Goal: Task Accomplishment & Management: Manage account settings

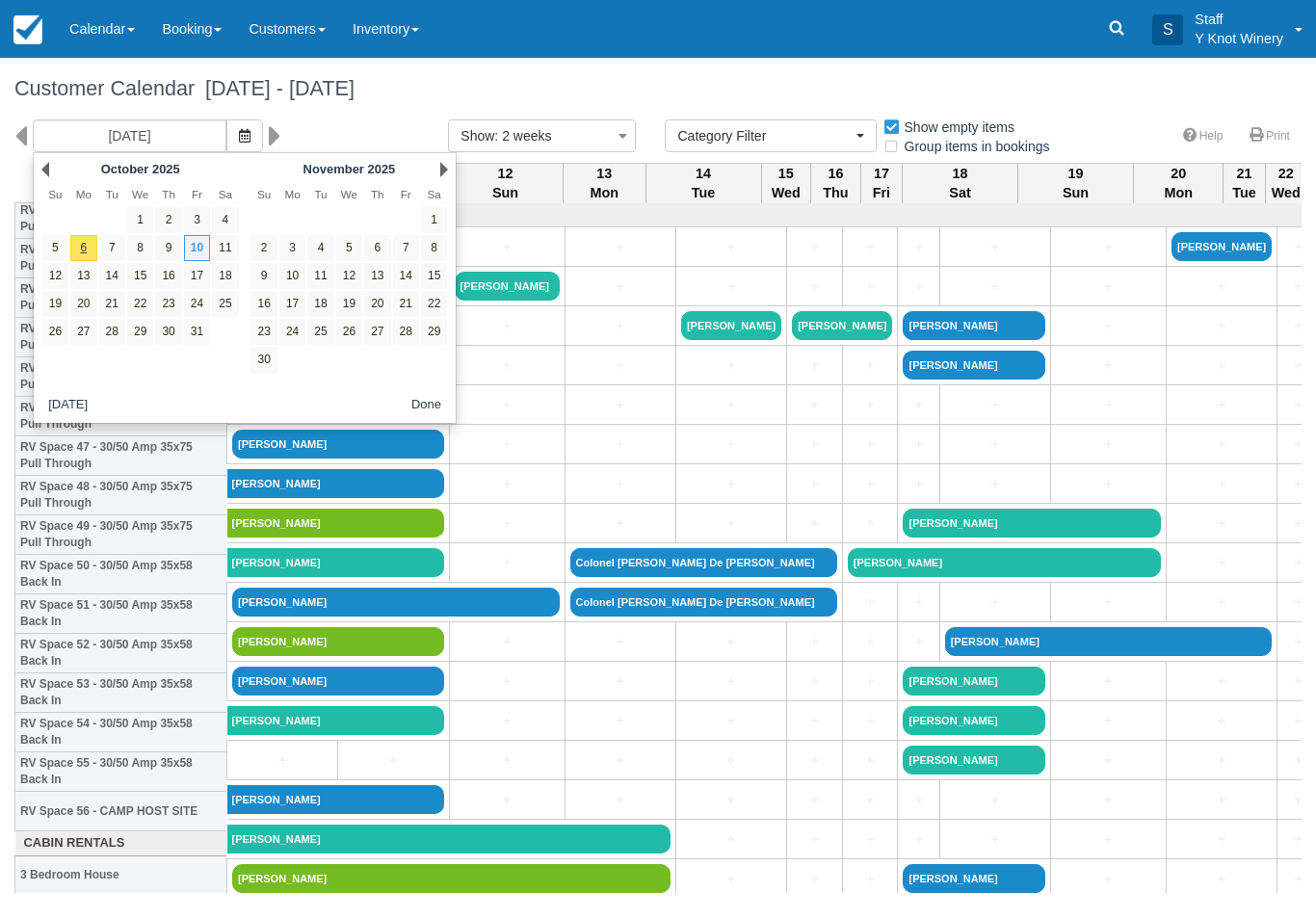
select select
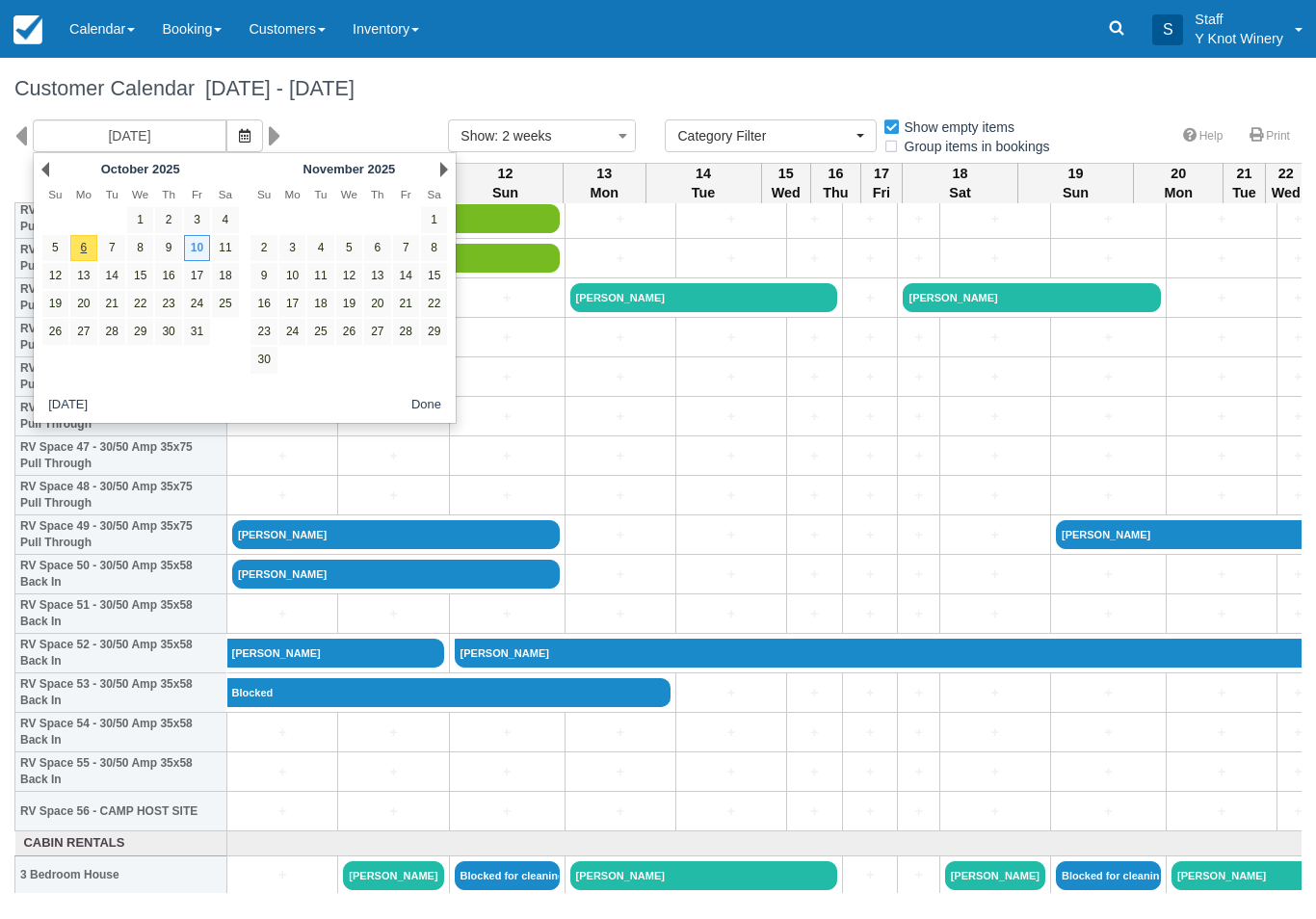
click at [59, 242] on link "5" at bounding box center [55, 248] width 26 height 26
type input "10/05/25"
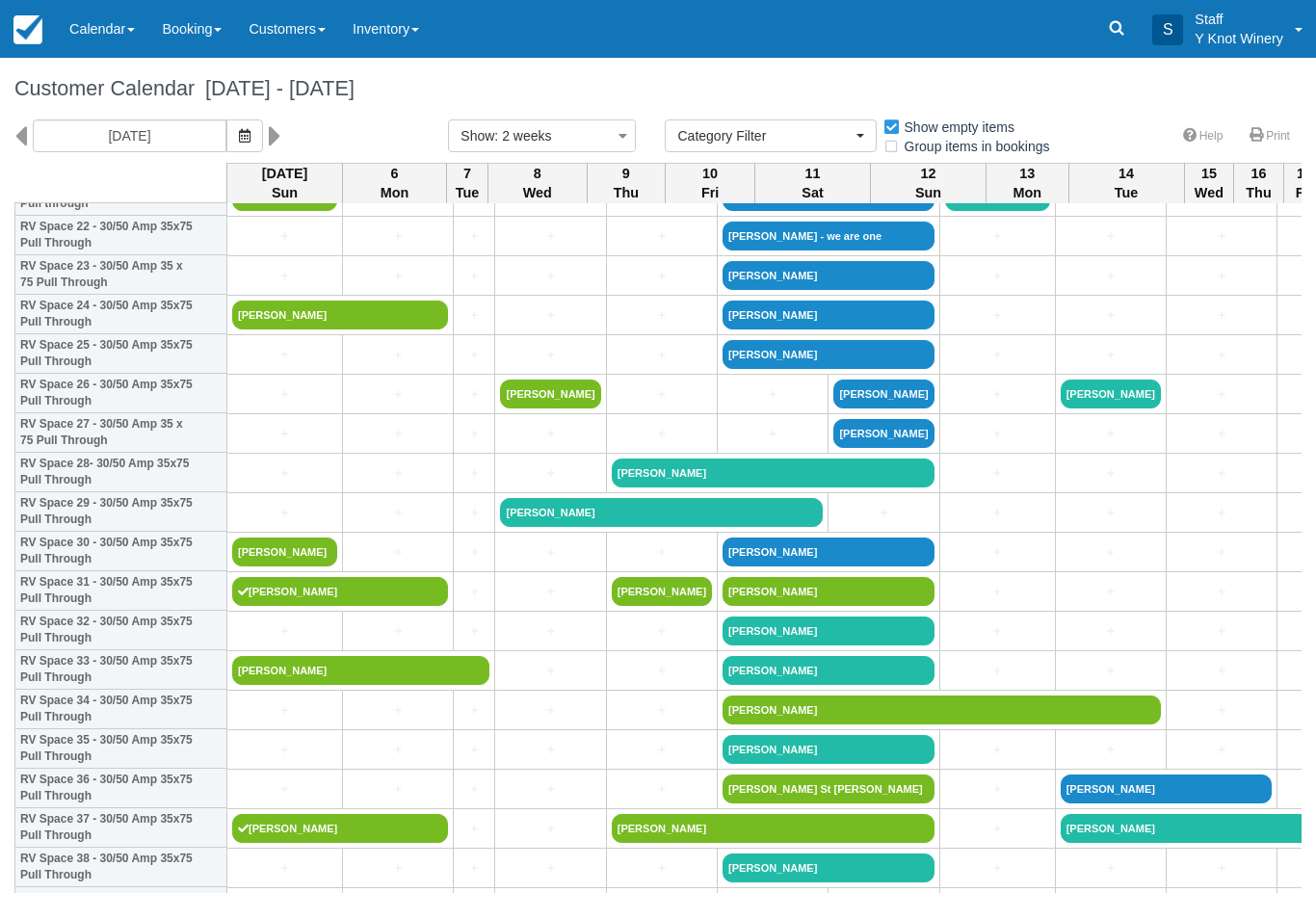
scroll to position [920, 0]
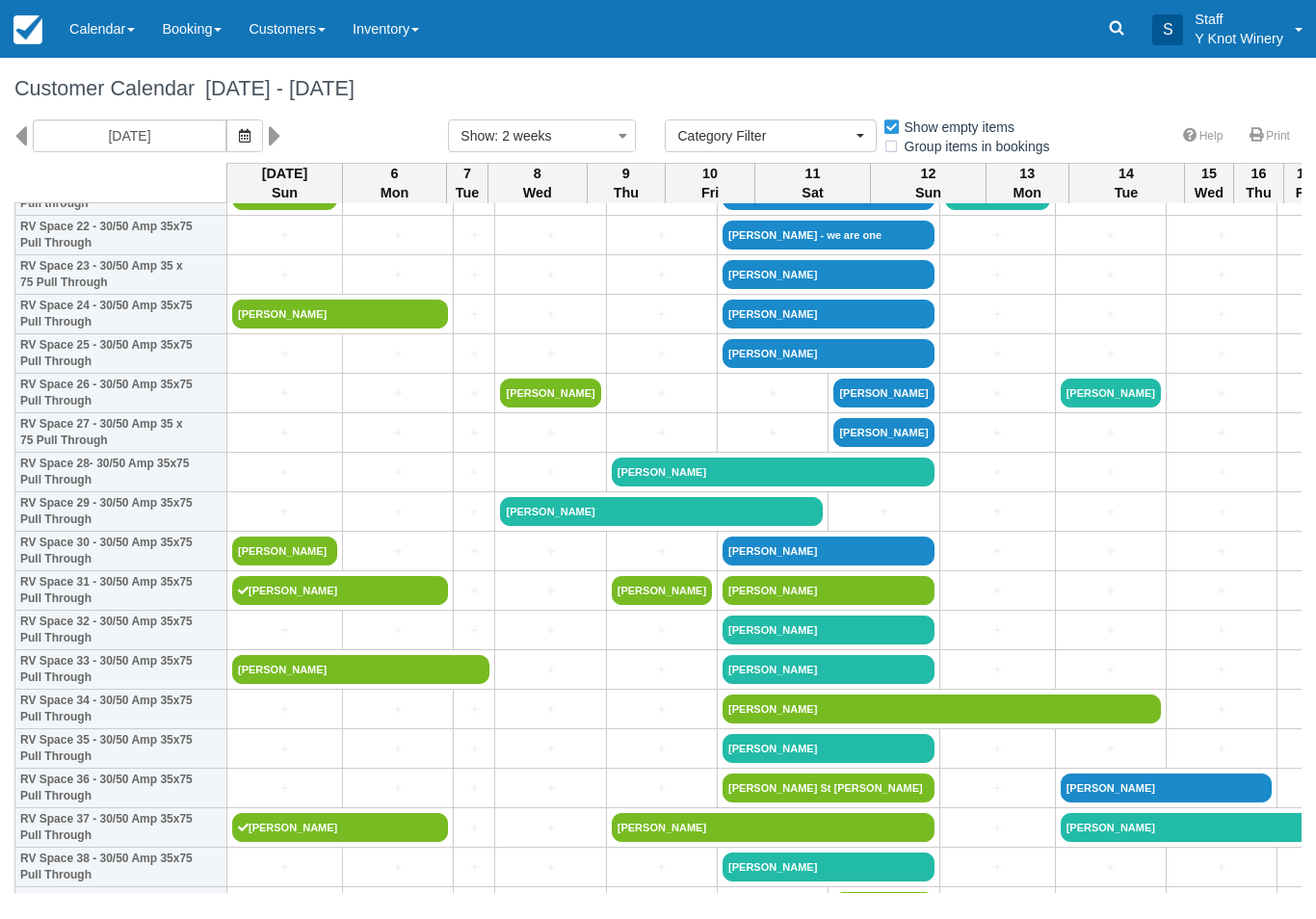
click at [309, 565] on link "[PERSON_NAME]" at bounding box center [285, 551] width 105 height 29
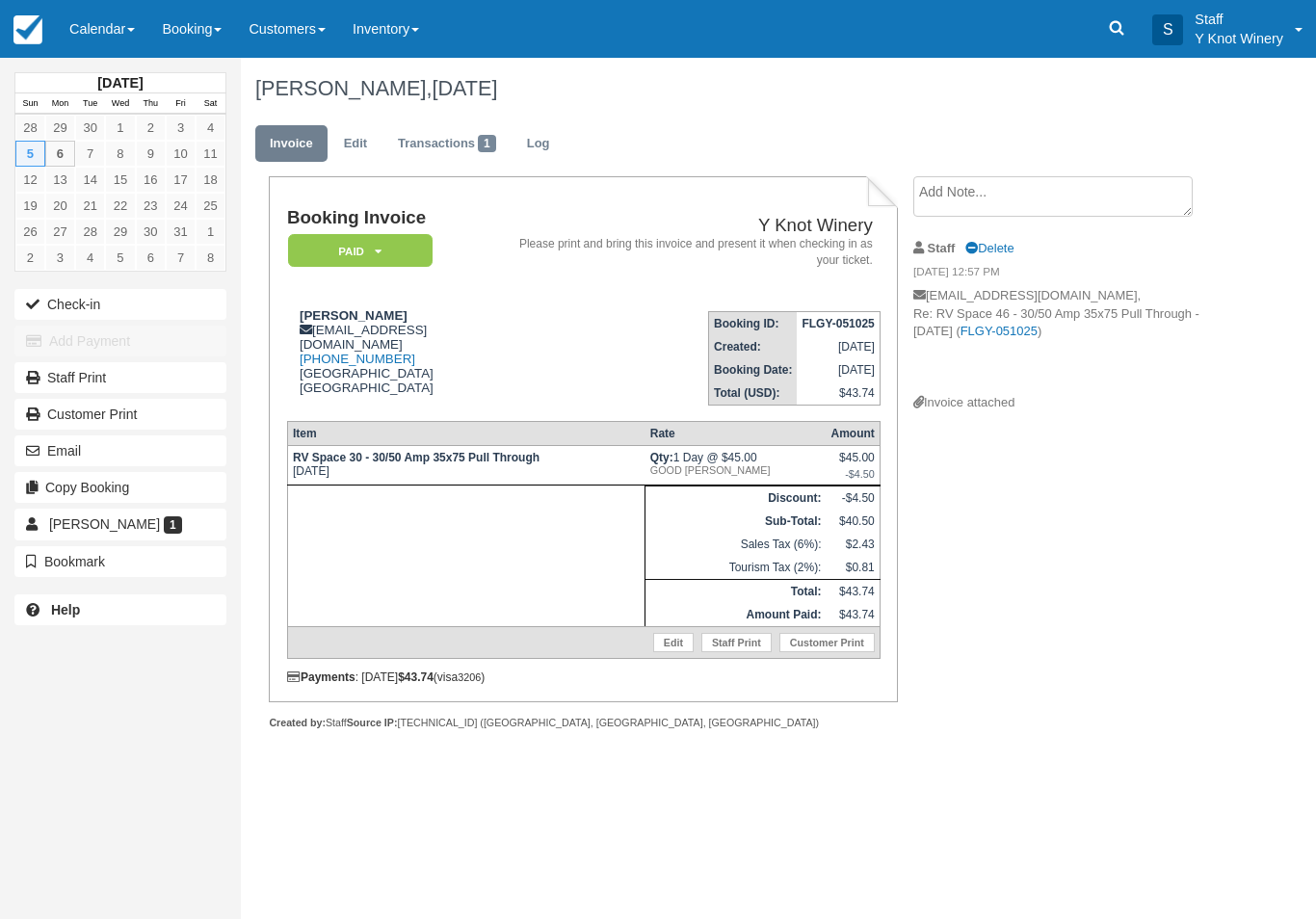
click at [106, 24] on link "Calendar" at bounding box center [102, 28] width 93 height 58
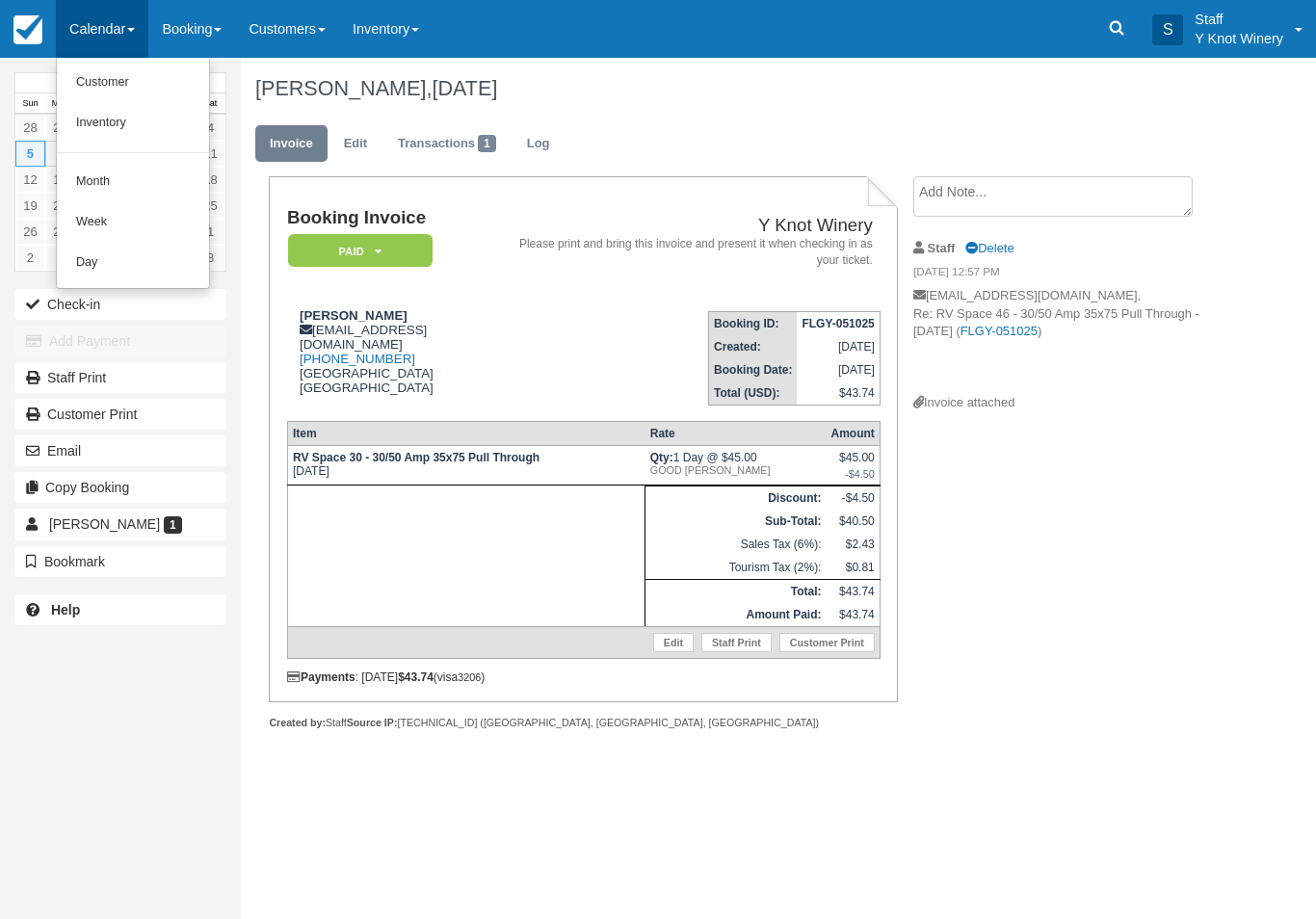
click at [105, 71] on link "Customer" at bounding box center [133, 82] width 152 height 40
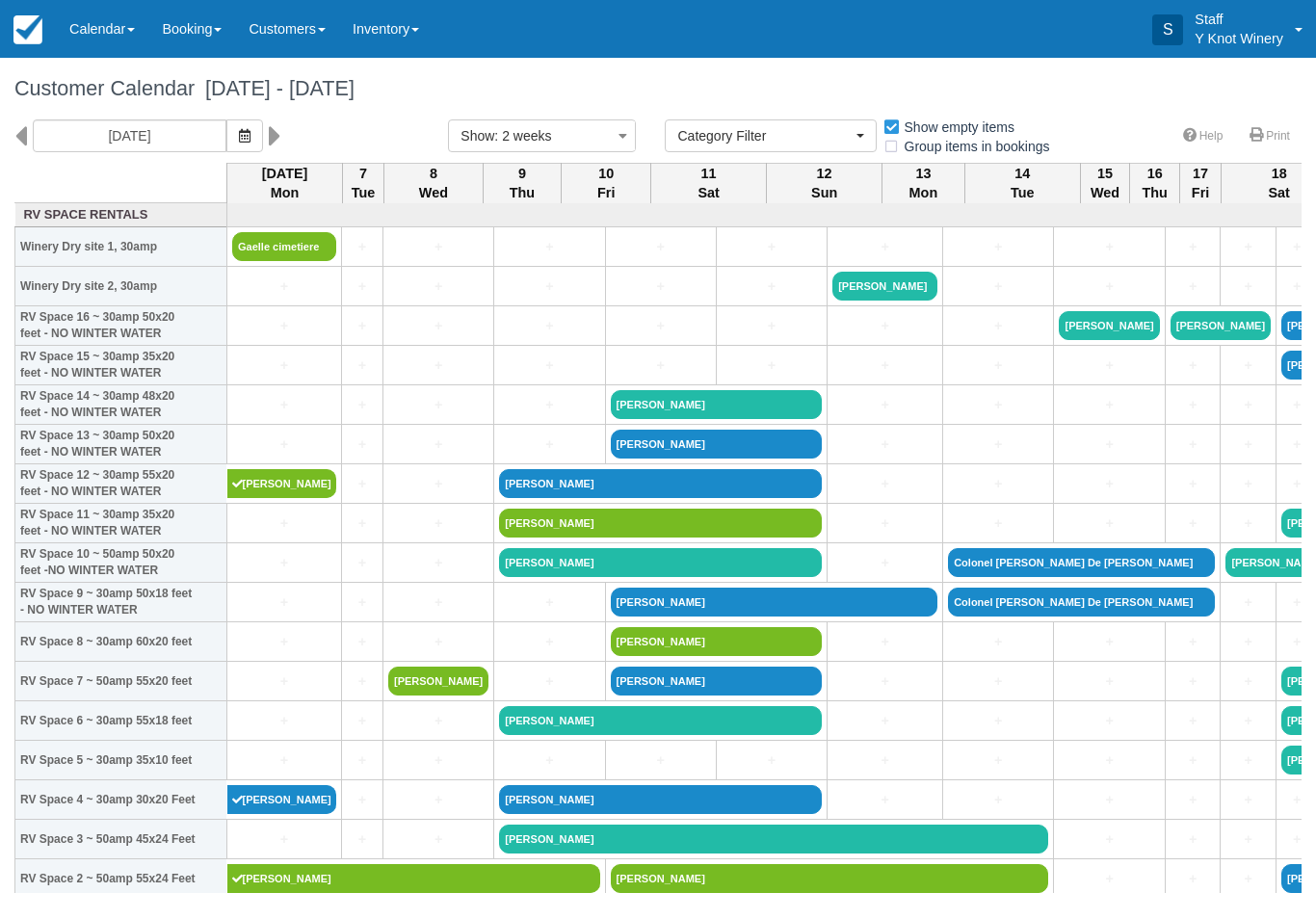
select select
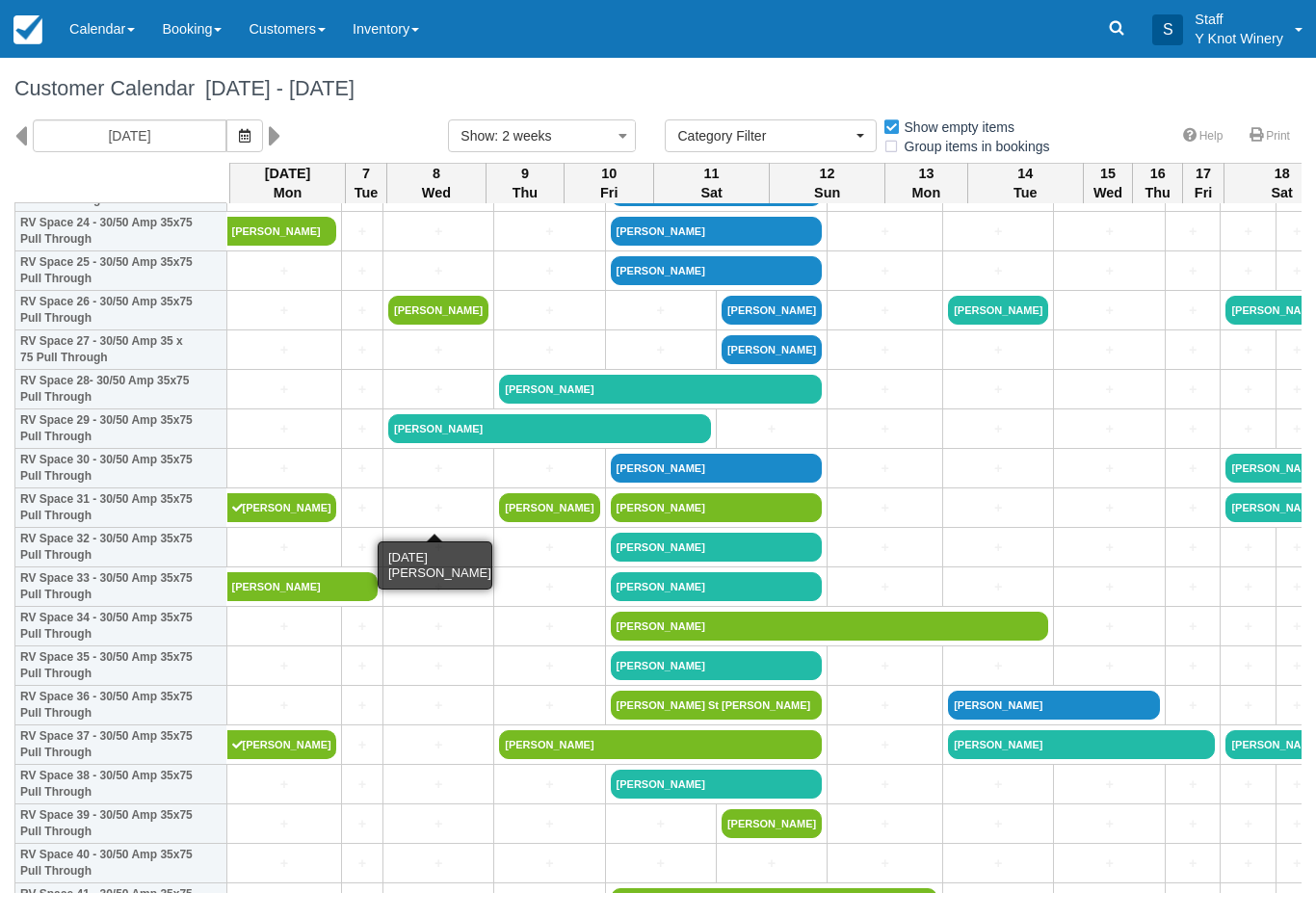
scroll to position [1004, 0]
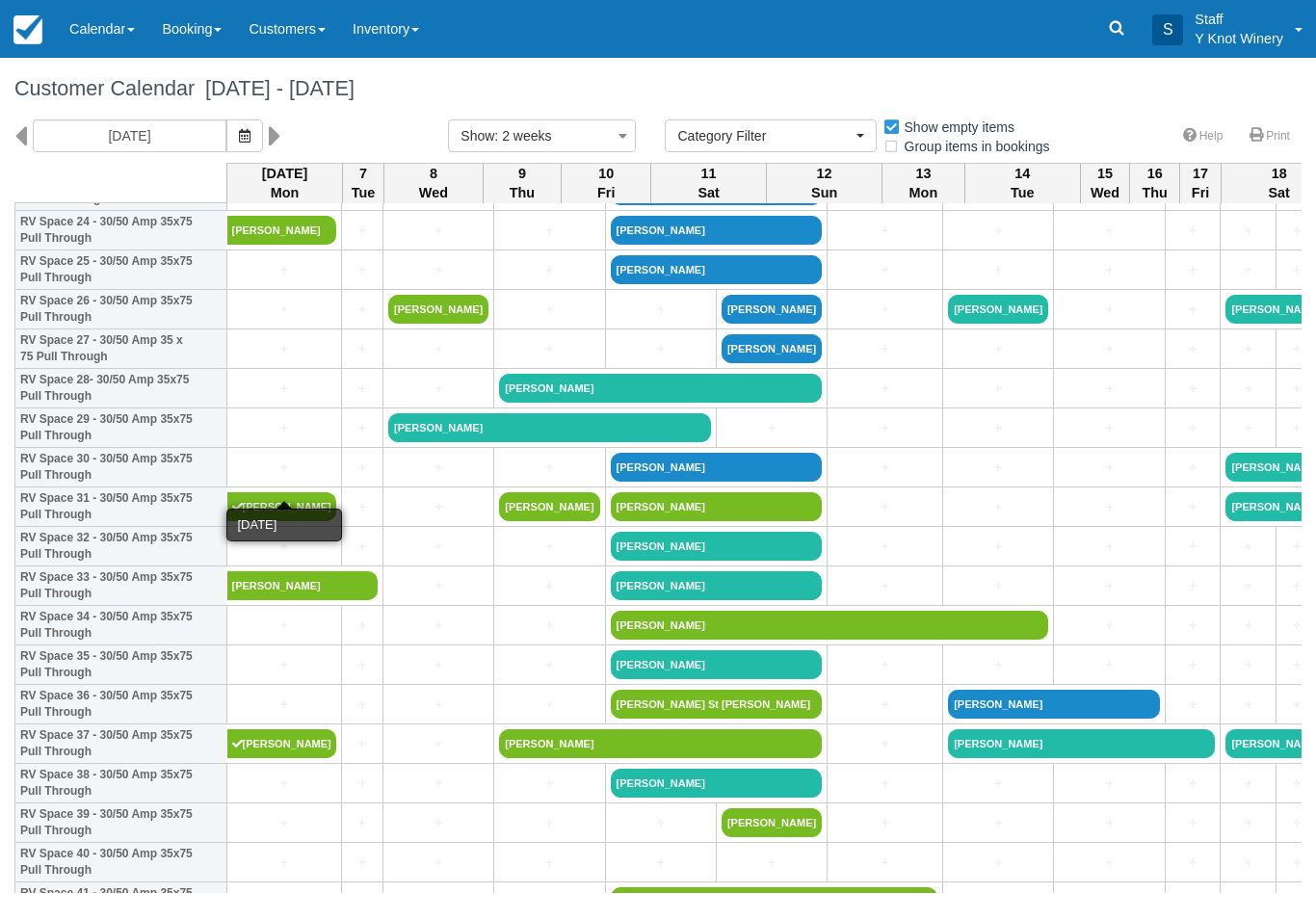
click at [258, 478] on link "+" at bounding box center [284, 468] width 104 height 21
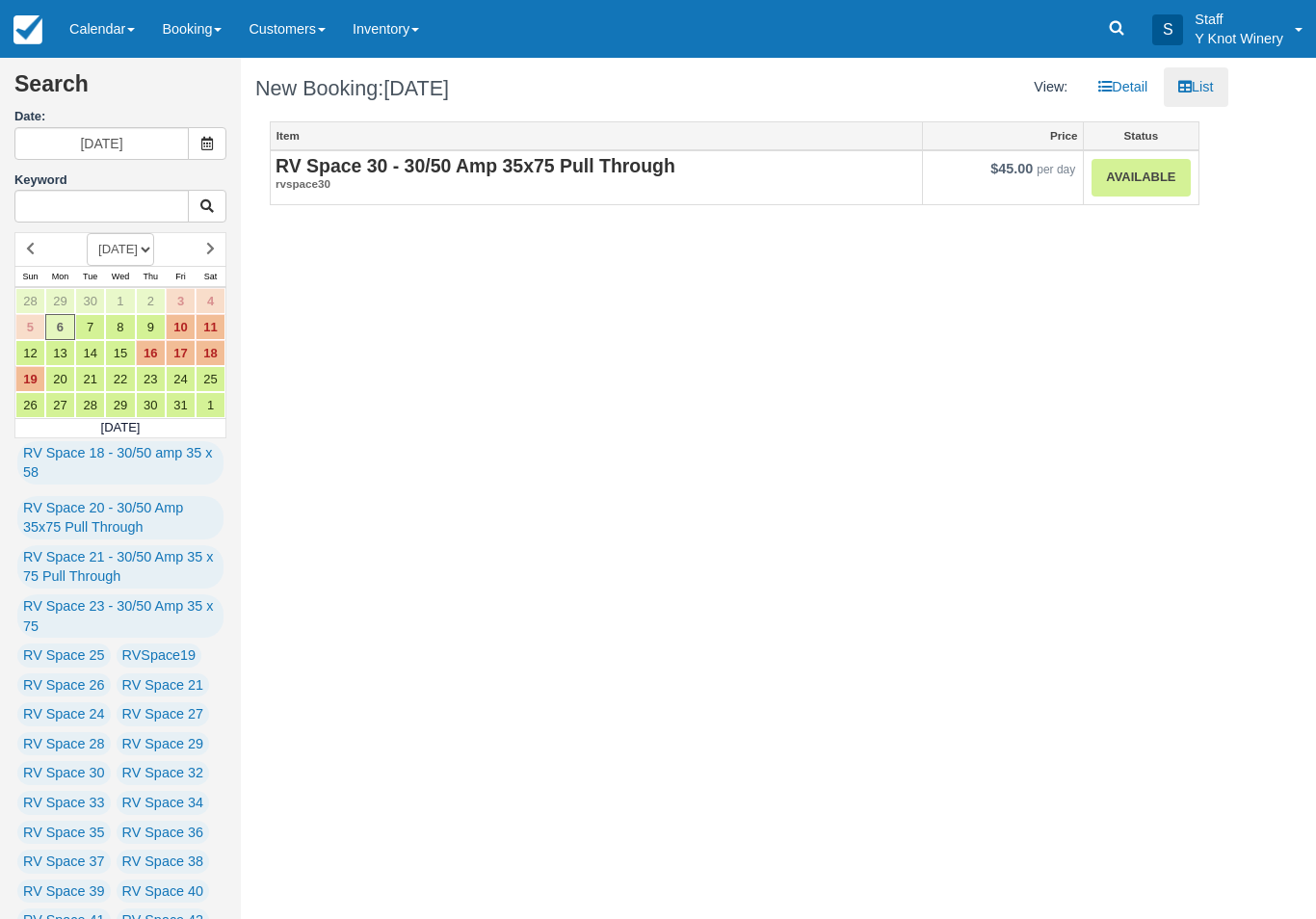
click at [1139, 167] on link "Available" at bounding box center [1140, 178] width 99 height 37
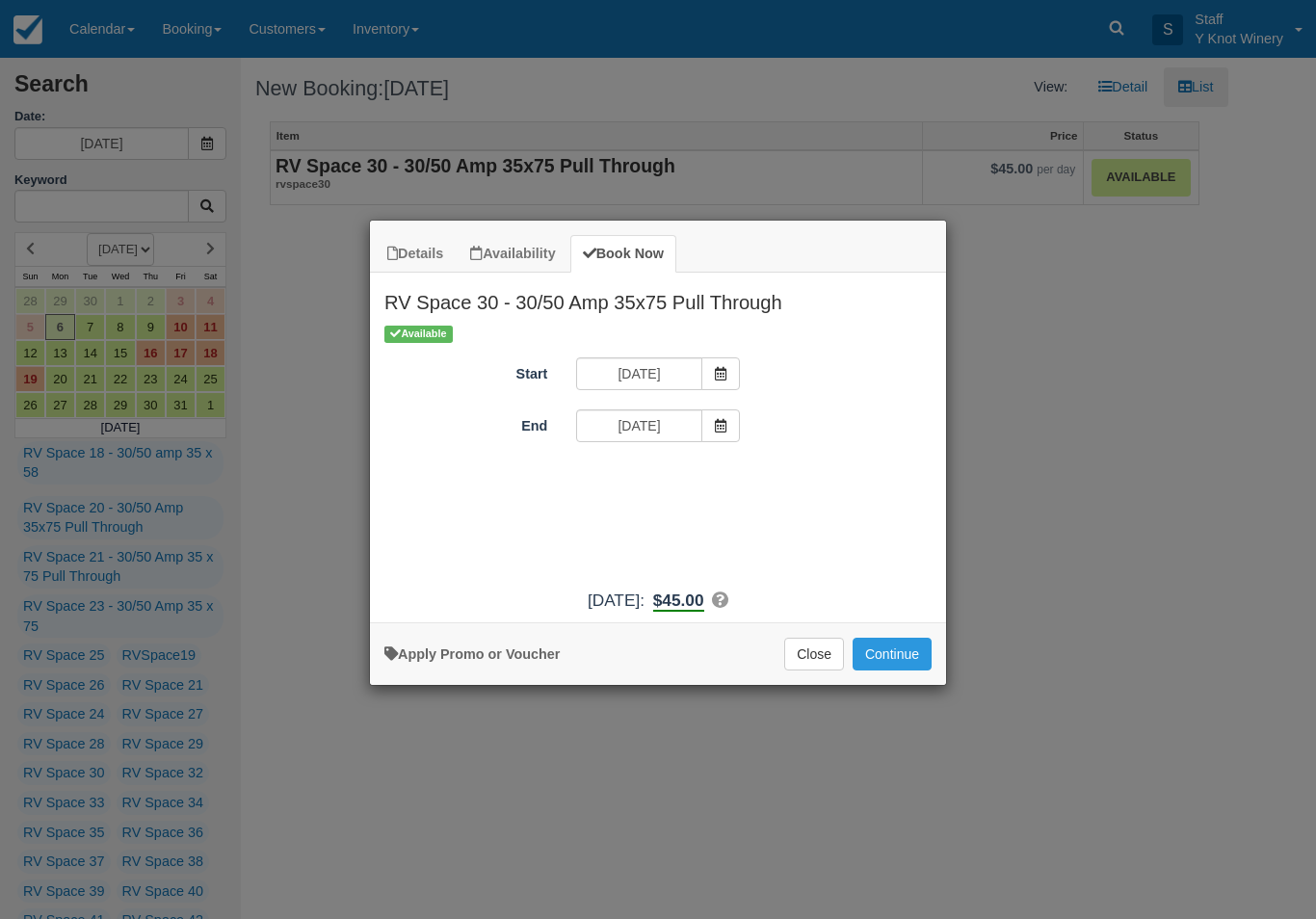
click at [907, 654] on button "Continue" at bounding box center [891, 654] width 79 height 33
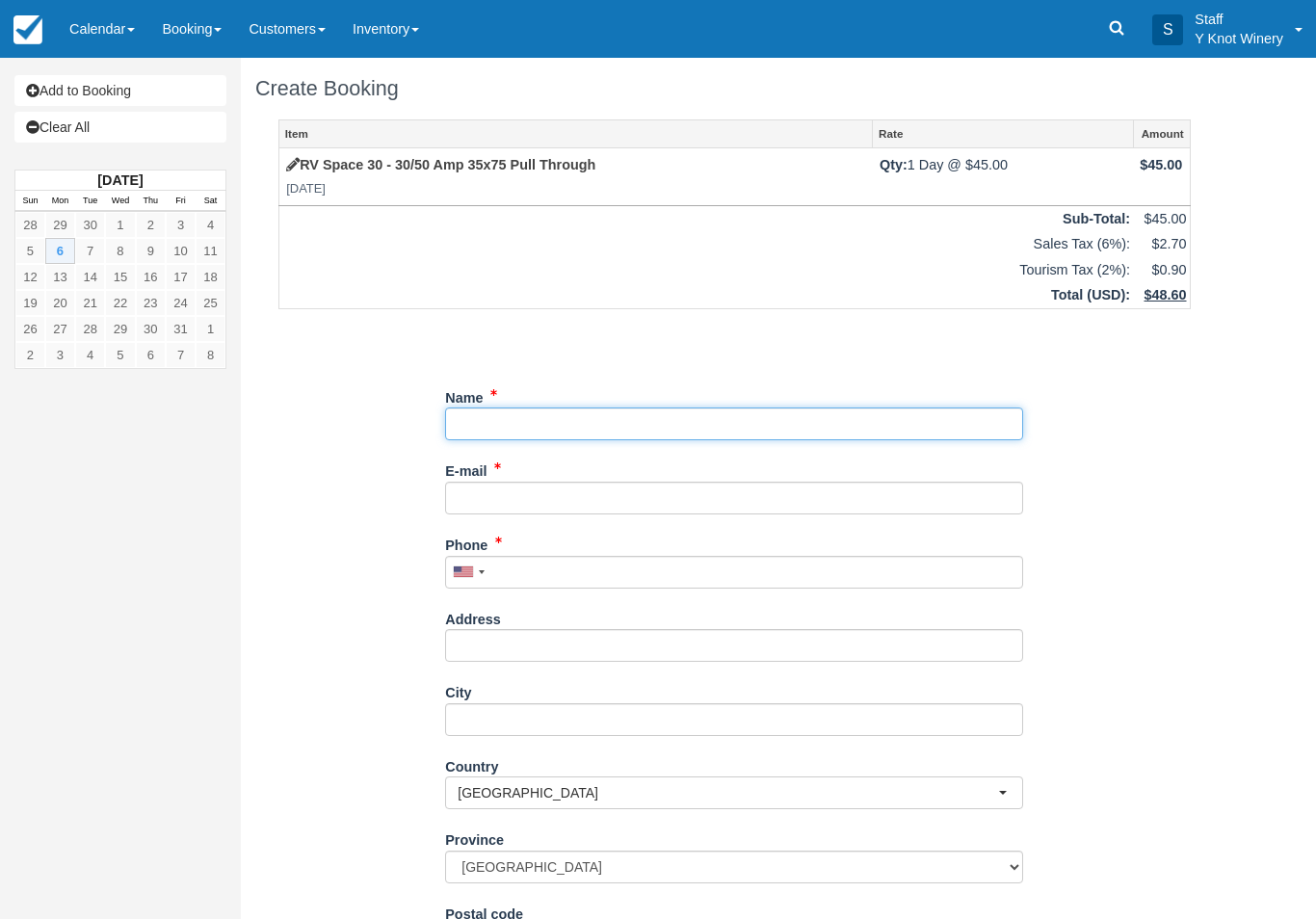
click at [538, 412] on input "Name" at bounding box center [734, 424] width 578 height 33
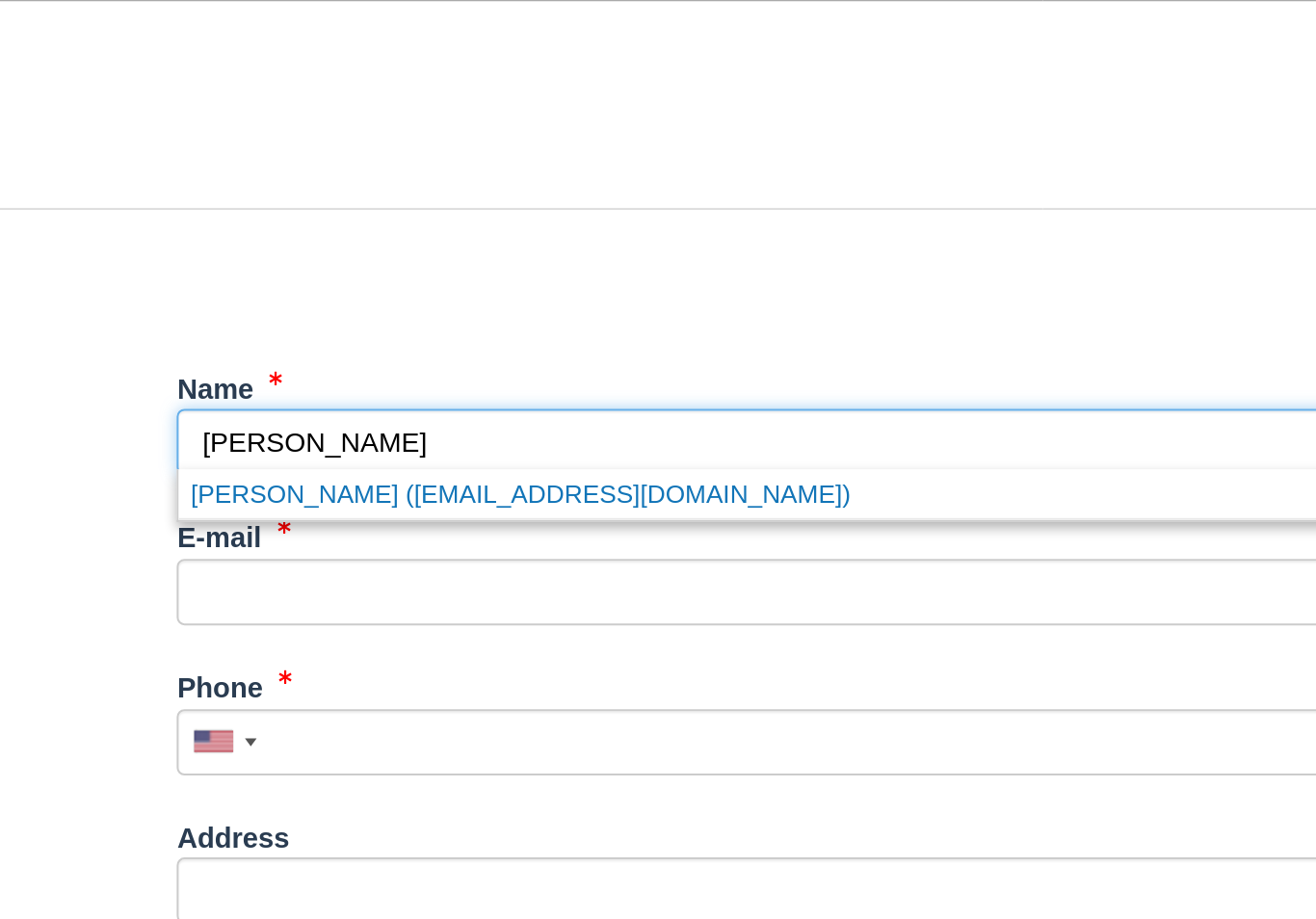
click at [446, 438] on link "Robert Anderson (figaro4@comcast.net)" at bounding box center [734, 449] width 576 height 24
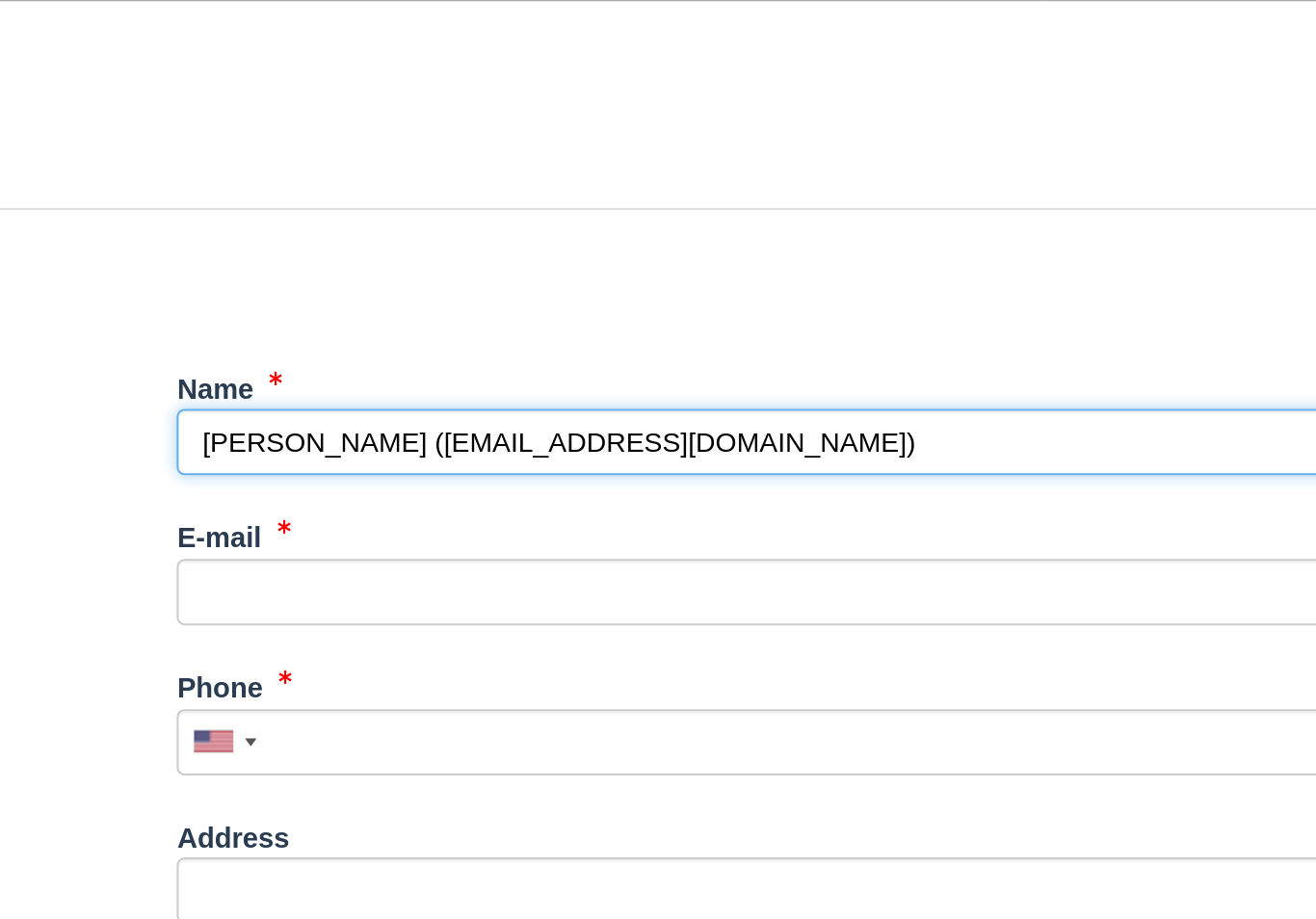
type input "[PERSON_NAME]"
type input "[EMAIL_ADDRESS][DOMAIN_NAME]"
type input "+19702740247"
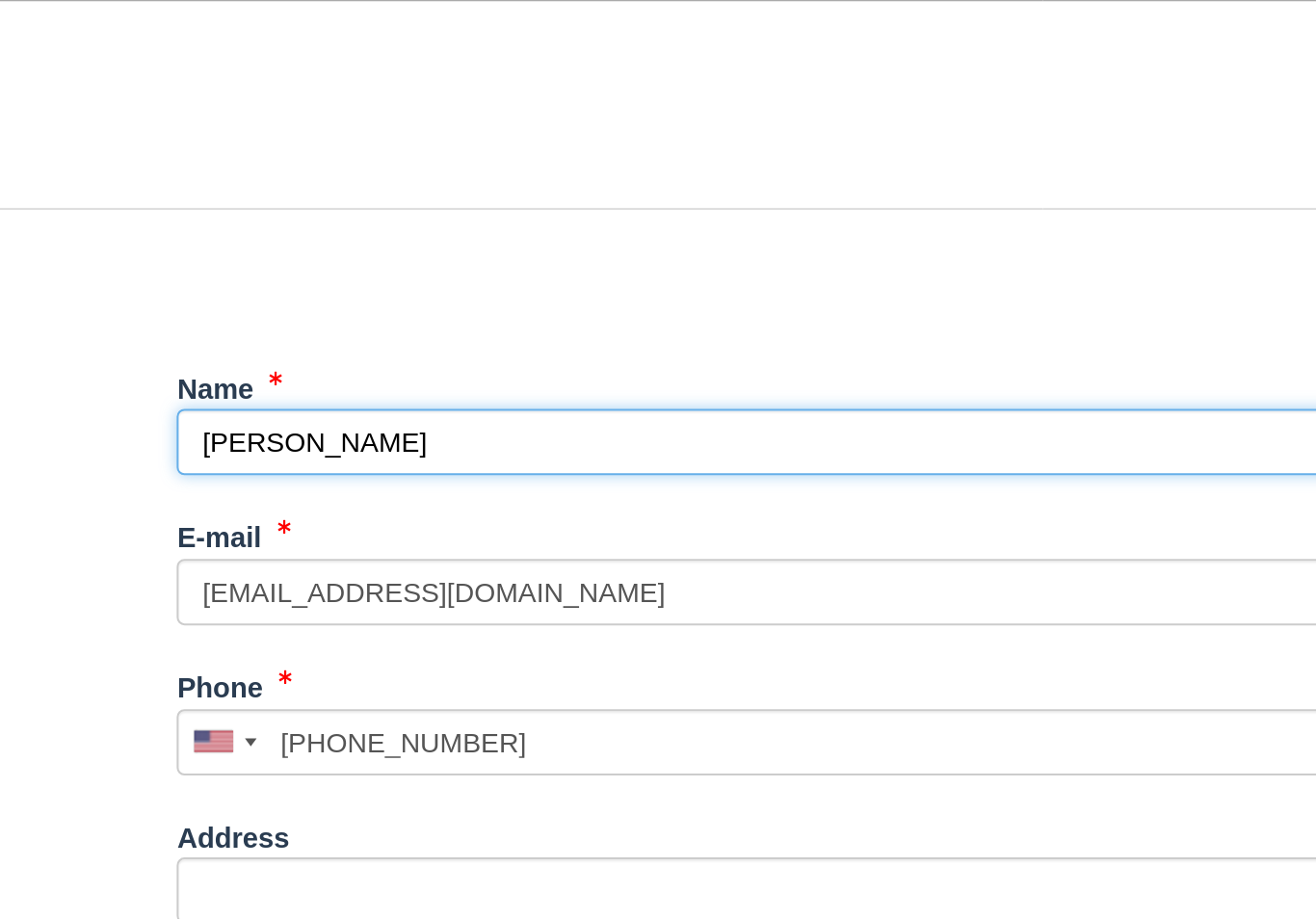
select select "MB"
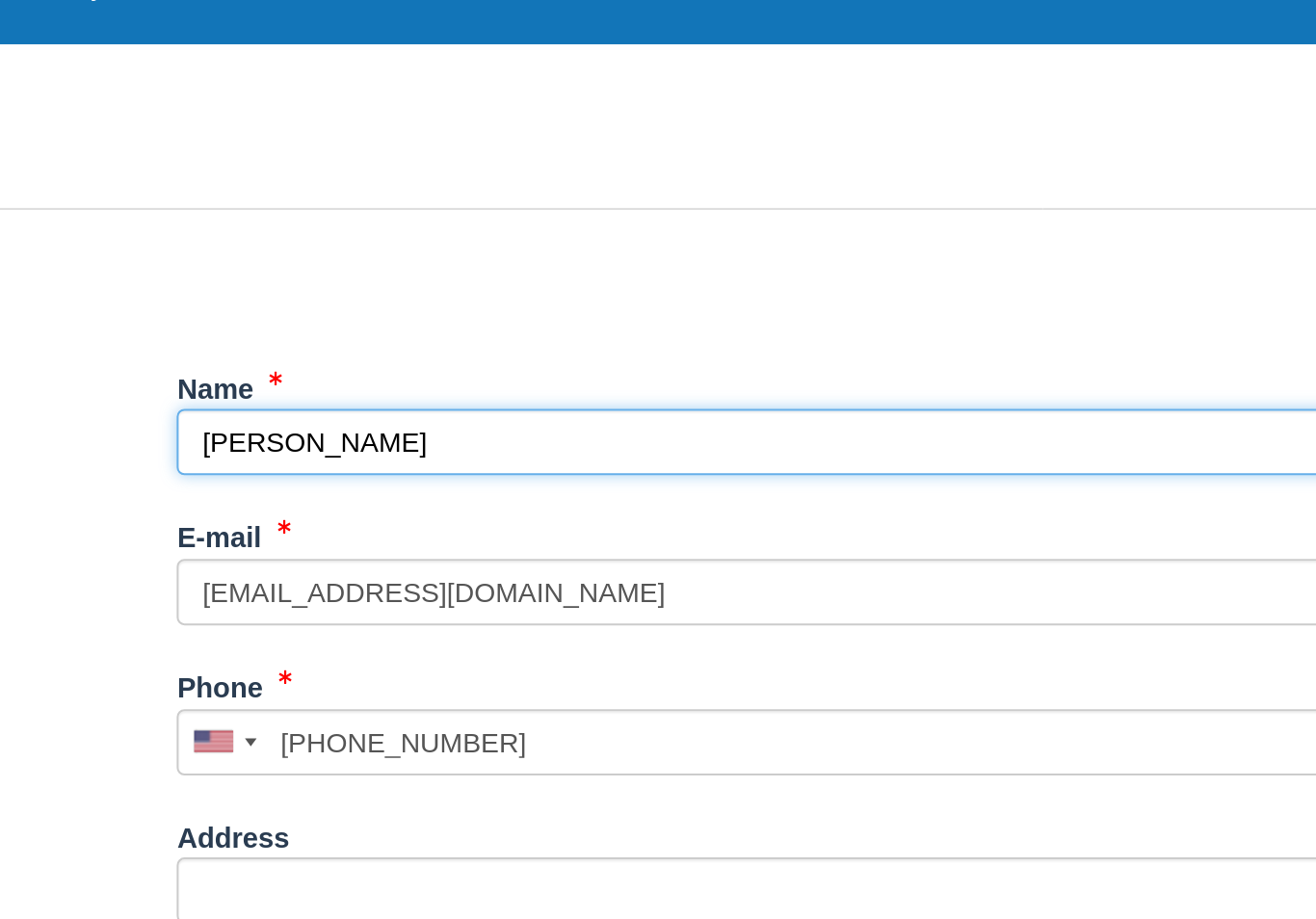
scroll to position [170, 0]
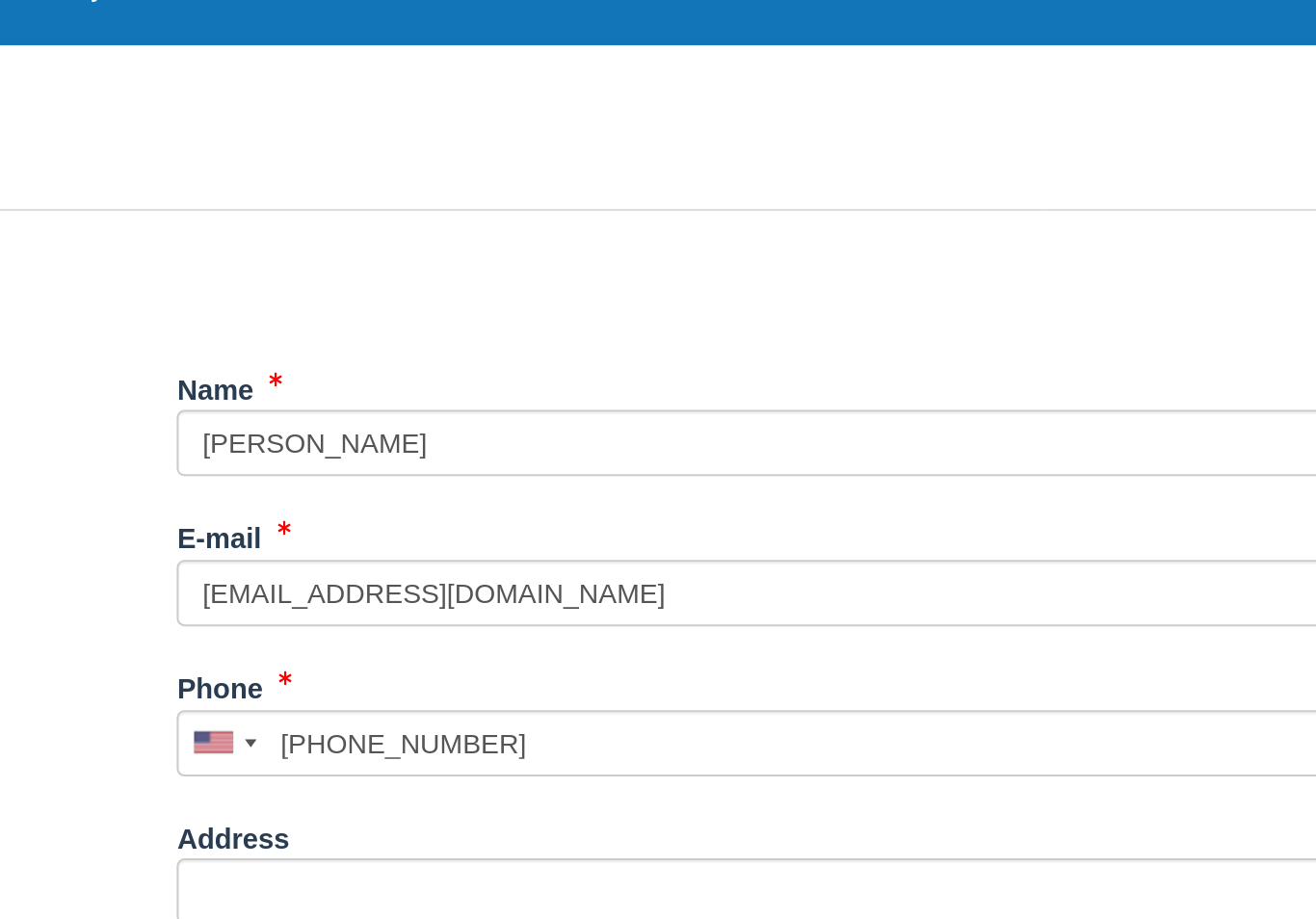
click at [445, 895] on button "Continue" at bounding box center [491, 911] width 93 height 33
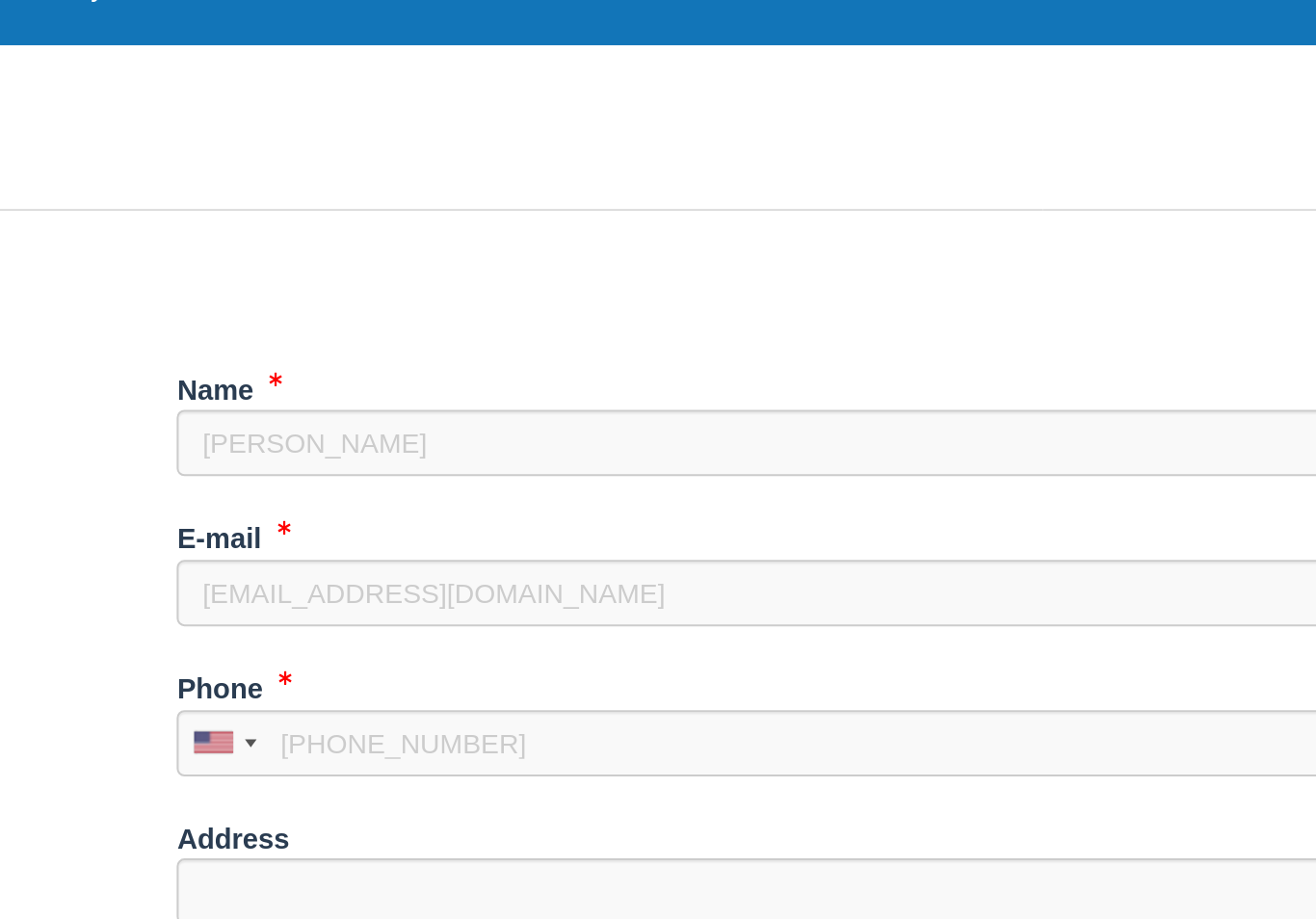
scroll to position [185, 0]
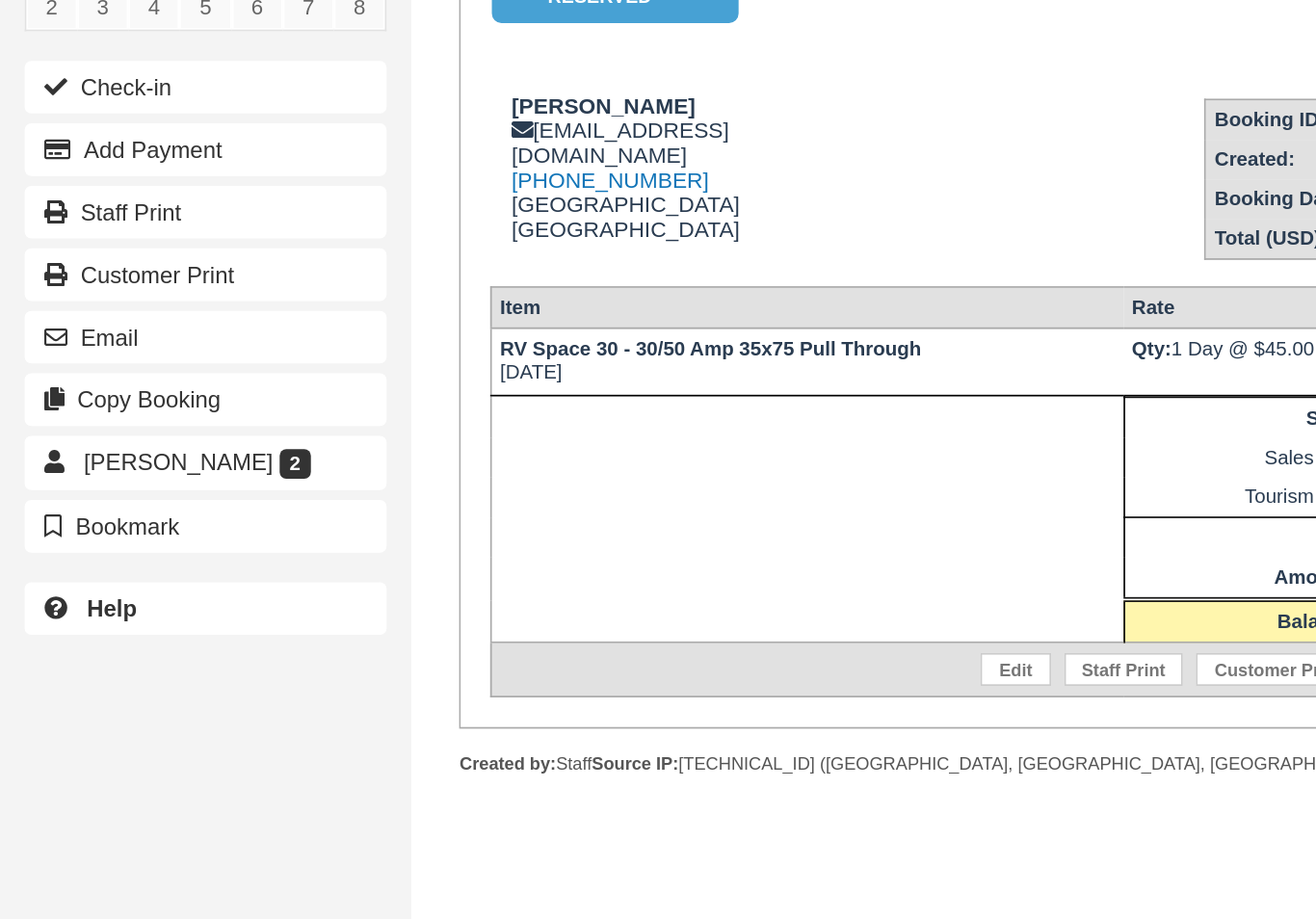
click at [73, 289] on button "Check-in" at bounding box center [120, 305] width 212 height 31
